Goal: Navigation & Orientation: Find specific page/section

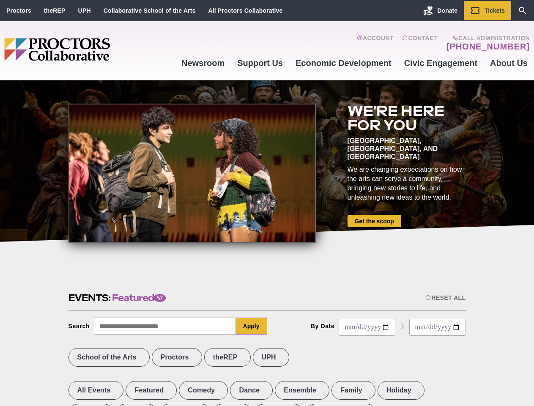
click at [267, 203] on div at bounding box center [192, 173] width 247 height 139
click at [445, 298] on div "Reset All" at bounding box center [445, 297] width 40 height 7
click at [252, 326] on button "Apply" at bounding box center [251, 326] width 31 height 17
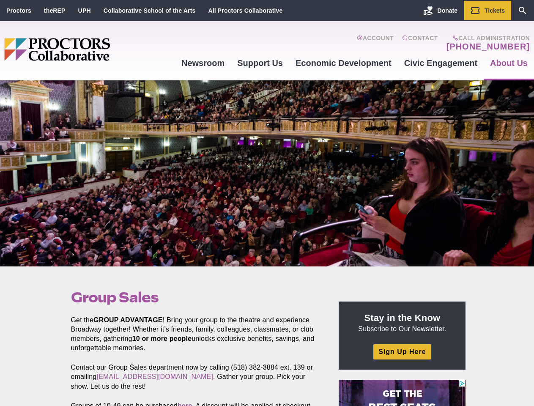
click at [267, 203] on div at bounding box center [267, 173] width 534 height 186
